Goal: Task Accomplishment & Management: Use online tool/utility

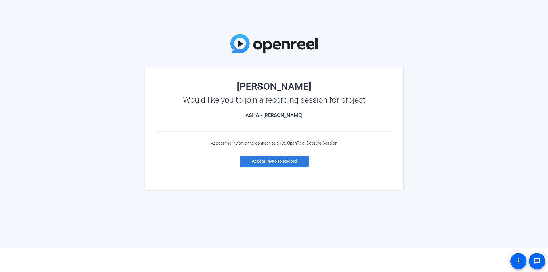
click at [281, 163] on span "Accept invite to Record" at bounding box center [274, 161] width 45 height 5
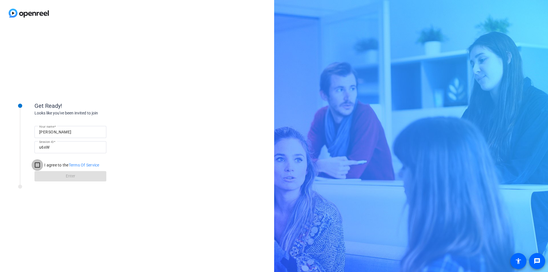
click at [34, 165] on input "I agree to the Terms Of Service" at bounding box center [38, 165] width 12 height 12
checkbox input "true"
click at [76, 178] on span at bounding box center [71, 176] width 72 height 14
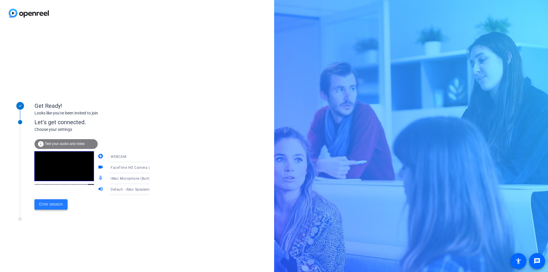
click at [54, 205] on span "Enter session" at bounding box center [51, 204] width 24 height 6
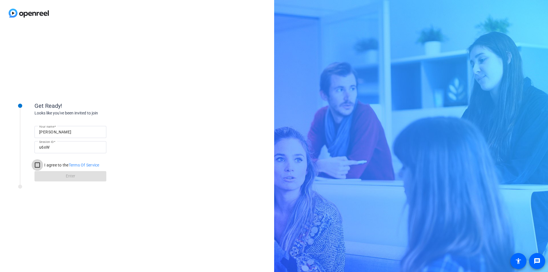
click at [37, 164] on input "I agree to the Terms Of Service" at bounding box center [38, 165] width 12 height 12
checkbox input "true"
click at [55, 175] on span at bounding box center [71, 176] width 72 height 14
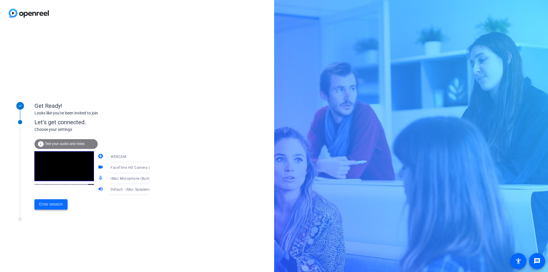
click at [53, 204] on span "Enter session" at bounding box center [51, 204] width 24 height 6
